Goal: Task Accomplishment & Management: Use online tool/utility

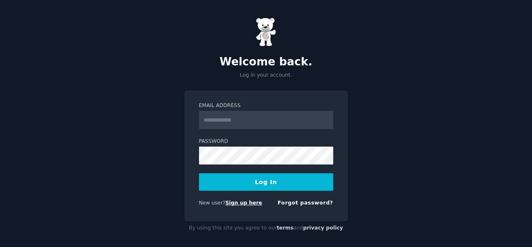
click at [241, 206] on link "Sign up here" at bounding box center [243, 203] width 37 height 6
drag, startPoint x: 0, startPoint y: 0, endPoint x: 262, endPoint y: 128, distance: 291.8
click at [262, 128] on input "Email Address" at bounding box center [266, 120] width 134 height 18
click at [250, 121] on input "Email Address" at bounding box center [266, 120] width 134 height 18
click at [225, 119] on input "Email Address" at bounding box center [266, 120] width 134 height 18
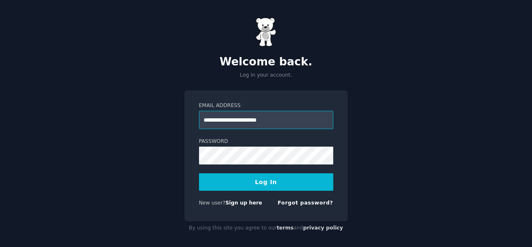
type input "**********"
click at [249, 185] on button "Log In" at bounding box center [266, 183] width 134 height 18
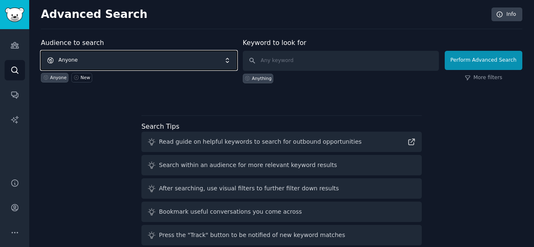
click at [154, 65] on span "Anyone" at bounding box center [139, 60] width 196 height 19
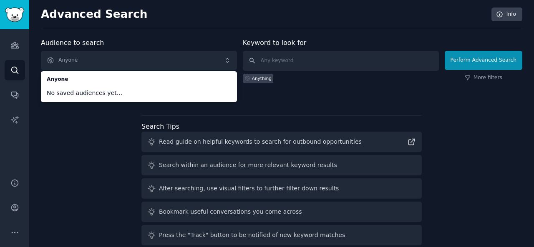
click at [456, 126] on div "Audience to search Anyone Anyone No saved audiences yet... Anyone New Keyword t…" at bounding box center [281, 155] width 481 height 234
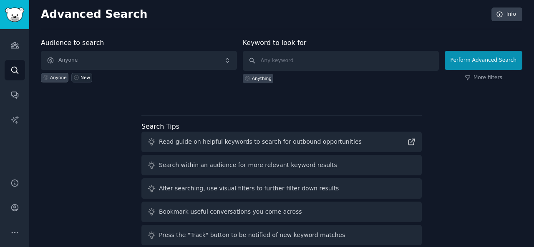
click at [76, 80] on link "New" at bounding box center [81, 78] width 20 height 10
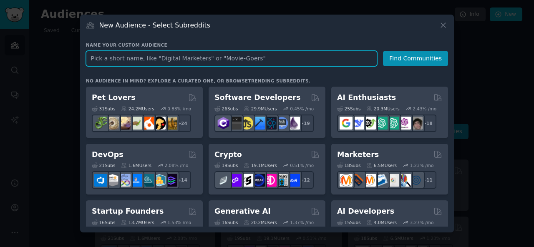
click at [222, 61] on input "text" at bounding box center [231, 58] width 291 height 15
type input "sanitary ware"
click button "Find Communities" at bounding box center [415, 58] width 65 height 15
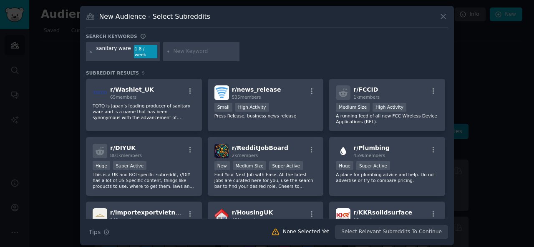
click at [90, 50] on icon at bounding box center [91, 52] width 5 height 5
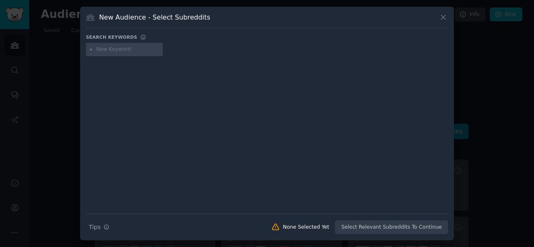
click at [129, 53] on input "text" at bounding box center [127, 50] width 63 height 8
type input "sanitary"
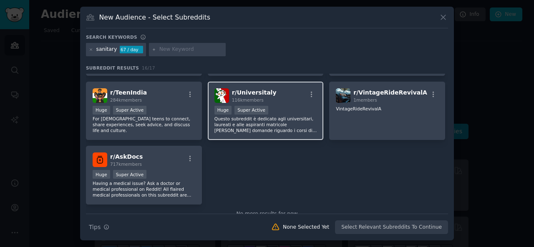
scroll to position [250, 0]
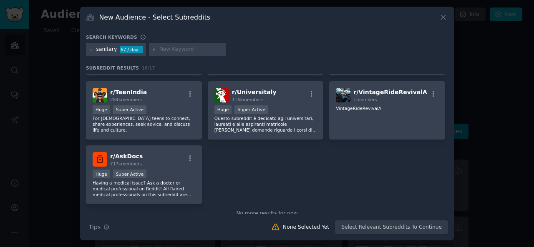
click at [123, 49] on div "67 / day" at bounding box center [131, 50] width 23 height 8
click at [91, 46] on div at bounding box center [91, 50] width 5 height 8
click at [91, 49] on icon at bounding box center [91, 50] width 5 height 5
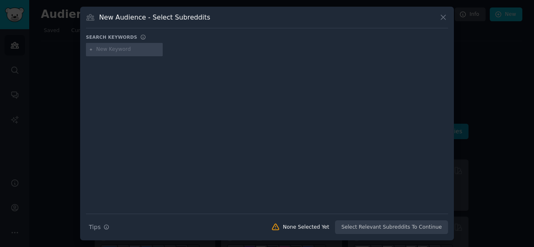
click at [136, 49] on input "text" at bounding box center [127, 50] width 63 height 8
type input "sanitaryware"
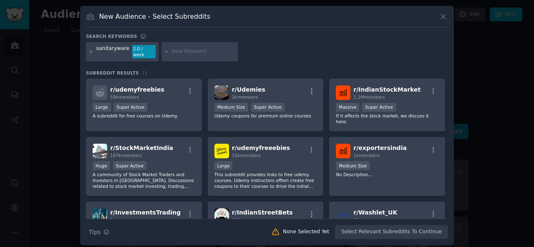
click at [90, 50] on icon at bounding box center [91, 52] width 5 height 5
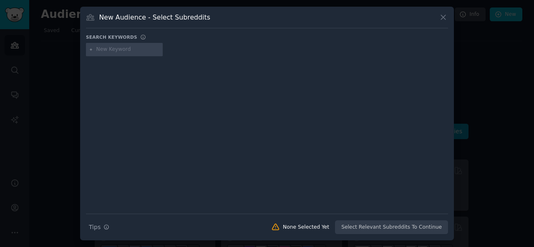
click at [450, 15] on div "New Audience - Select Subreddits Search keywords Try a 2-4 keywords your audien…" at bounding box center [267, 124] width 374 height 234
click at [441, 14] on icon at bounding box center [443, 17] width 9 height 9
